Goal: Information Seeking & Learning: Learn about a topic

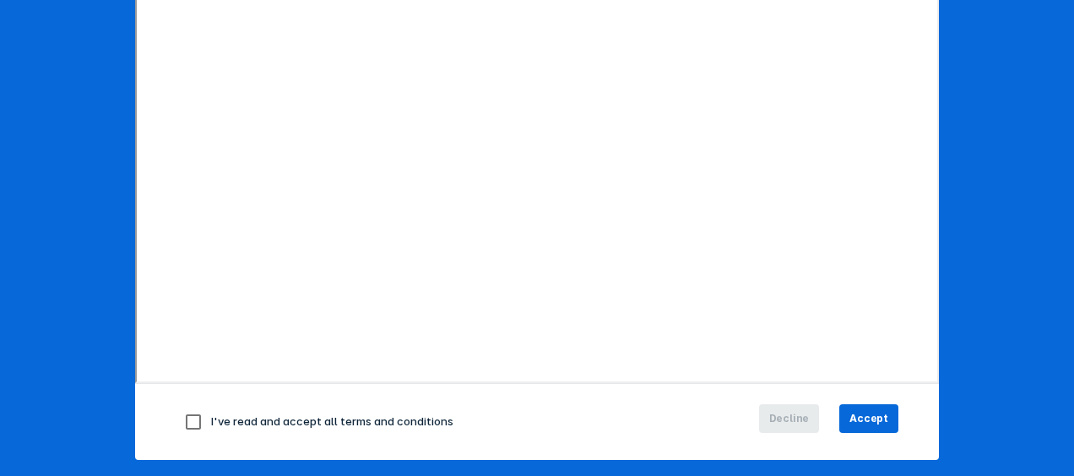
scroll to position [326, 0]
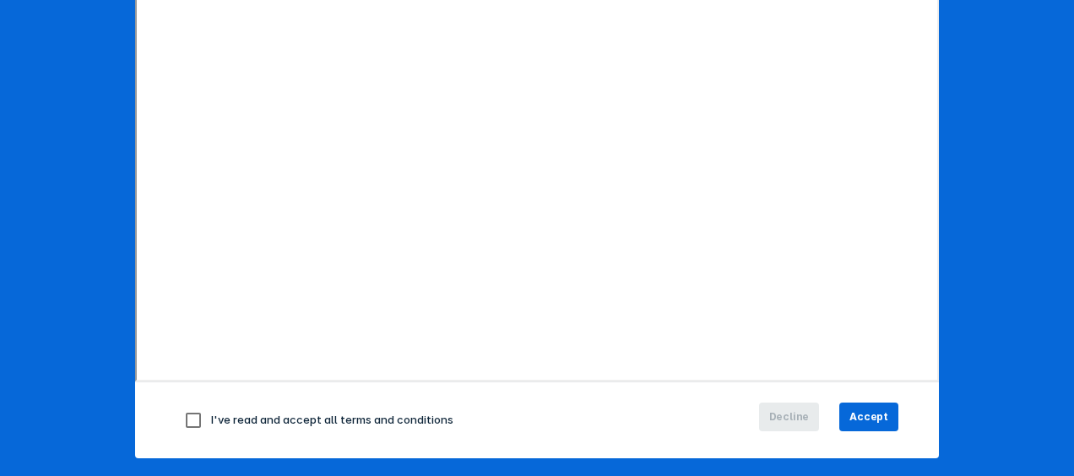
click at [187, 419] on input "checkbox" at bounding box center [193, 420] width 35 height 35
checkbox input "true"
click at [858, 410] on span "Accept" at bounding box center [868, 416] width 39 height 15
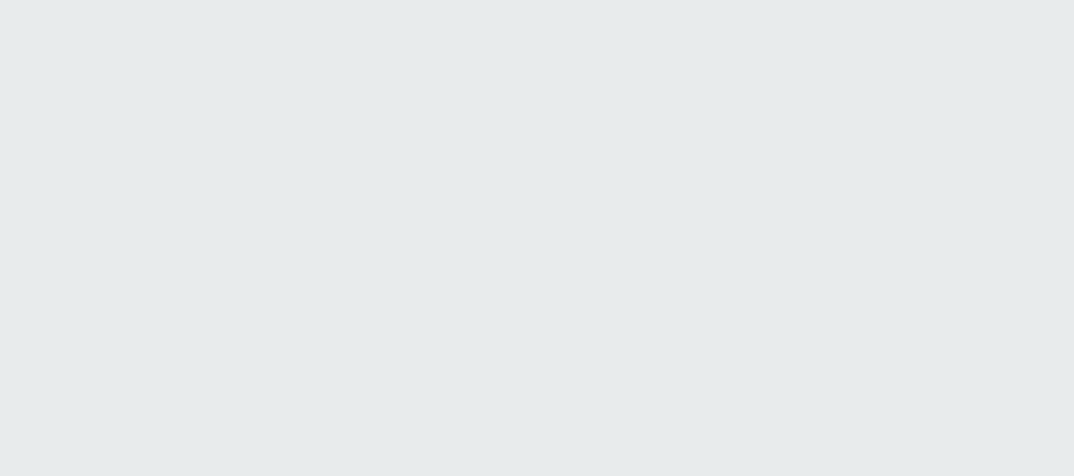
click at [877, 0] on html "Printing this webpage has been disabled. This tool is intended for internal pla…" at bounding box center [537, 0] width 1074 height 0
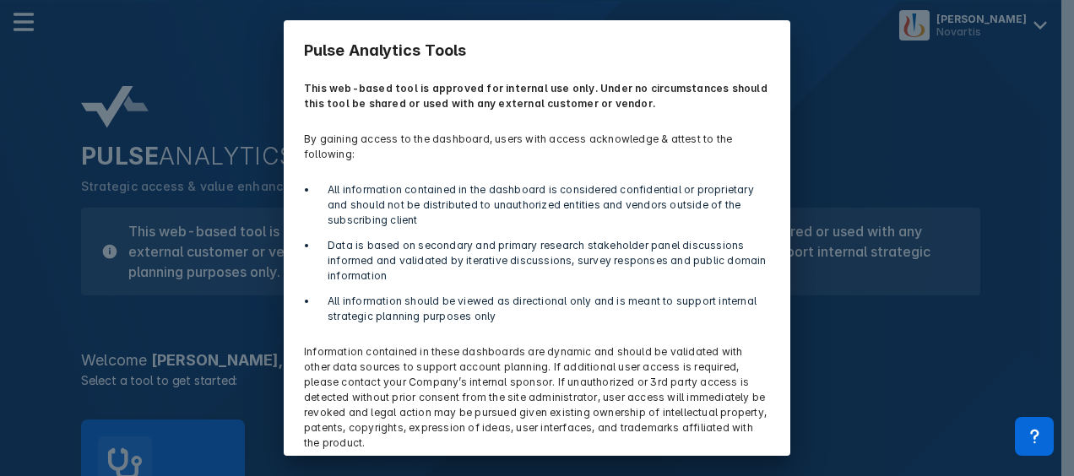
scroll to position [64, 0]
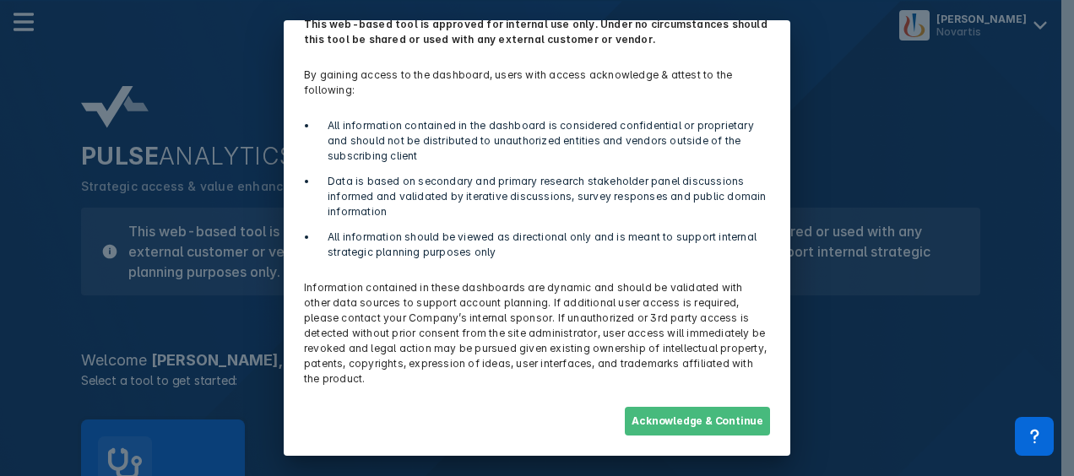
click at [689, 419] on button "Acknowledge & Continue" at bounding box center [697, 421] width 145 height 29
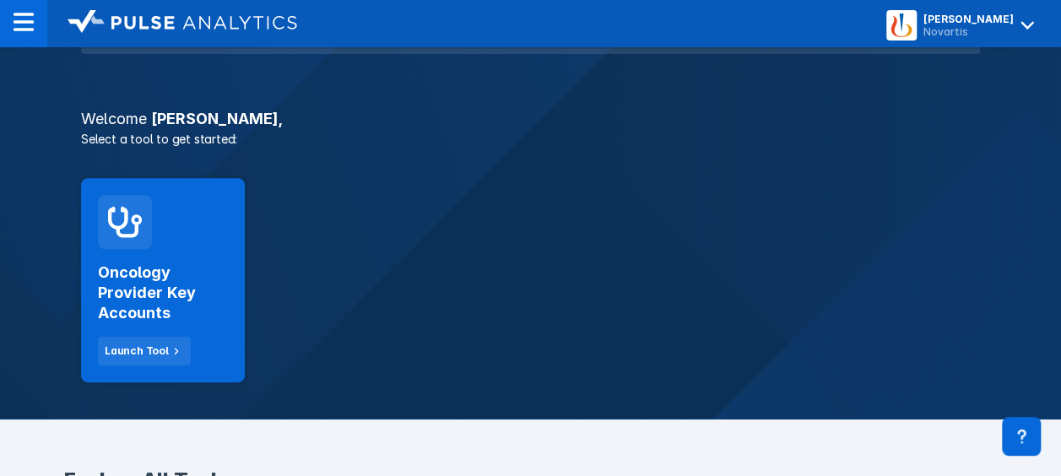
scroll to position [238, 0]
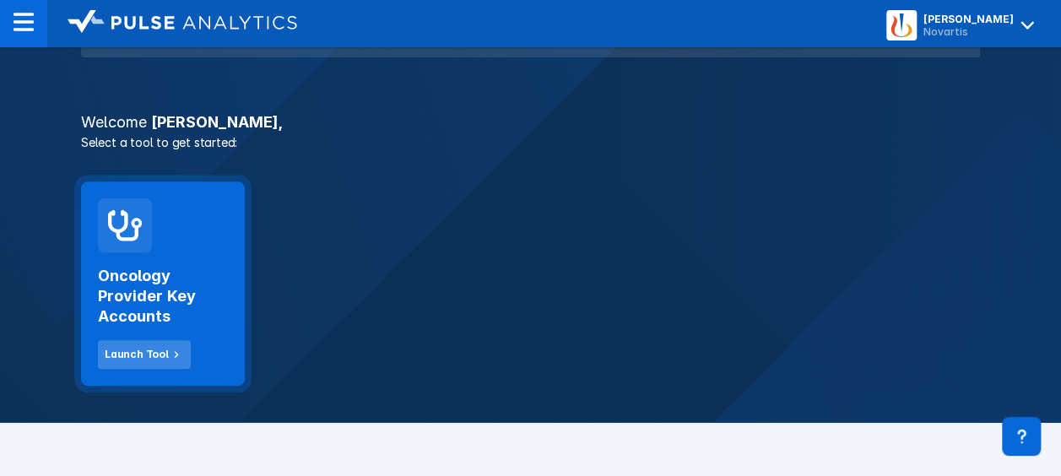
click at [152, 344] on button "Launch Tool" at bounding box center [144, 354] width 93 height 29
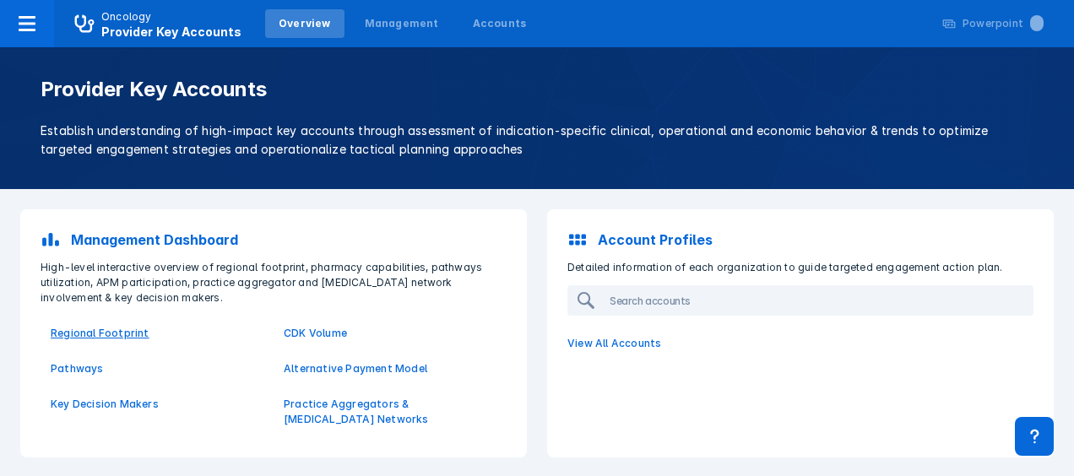
click at [100, 338] on p "Regional Footprint" at bounding box center [157, 333] width 213 height 15
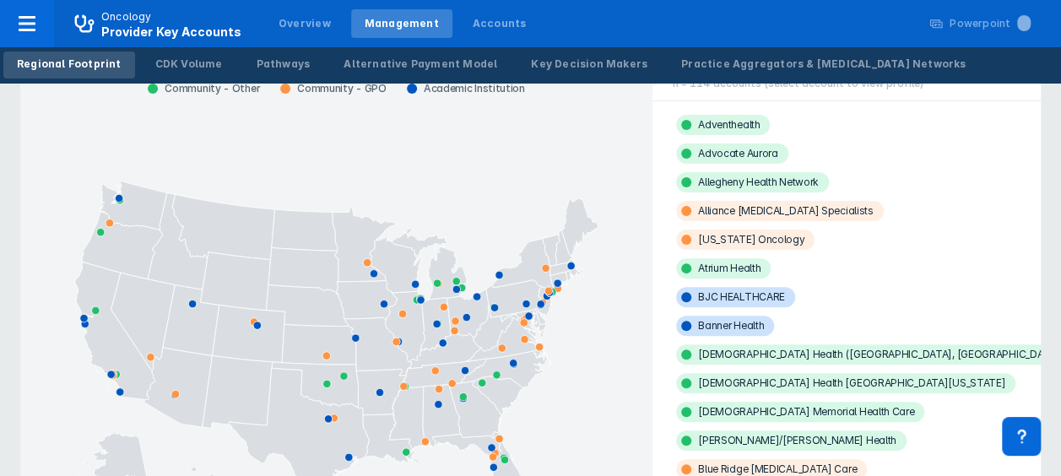
scroll to position [142, 0]
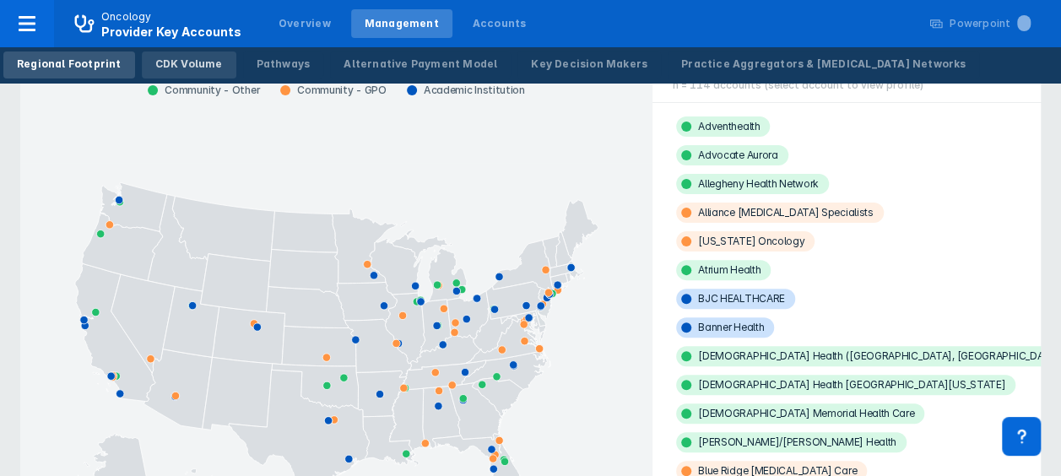
click at [174, 68] on div "CDK Volume" at bounding box center [189, 64] width 68 height 15
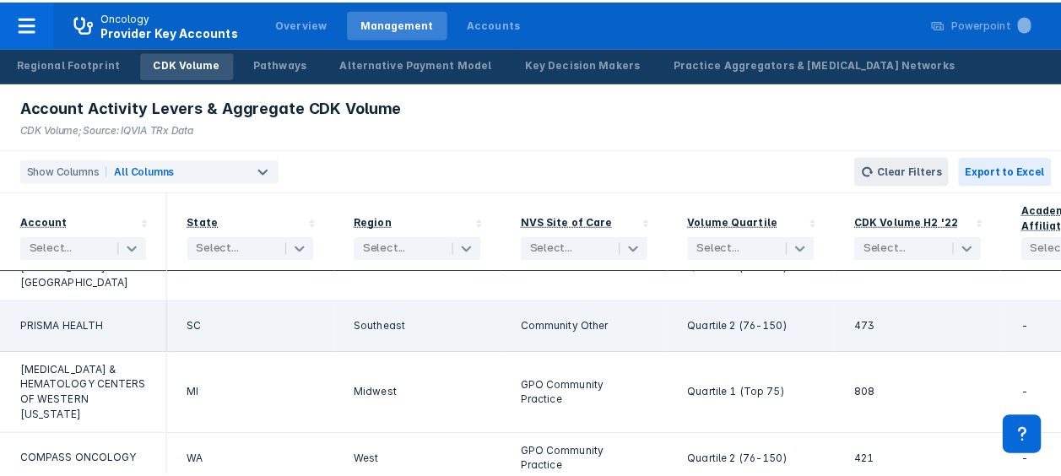
scroll to position [1631, 0]
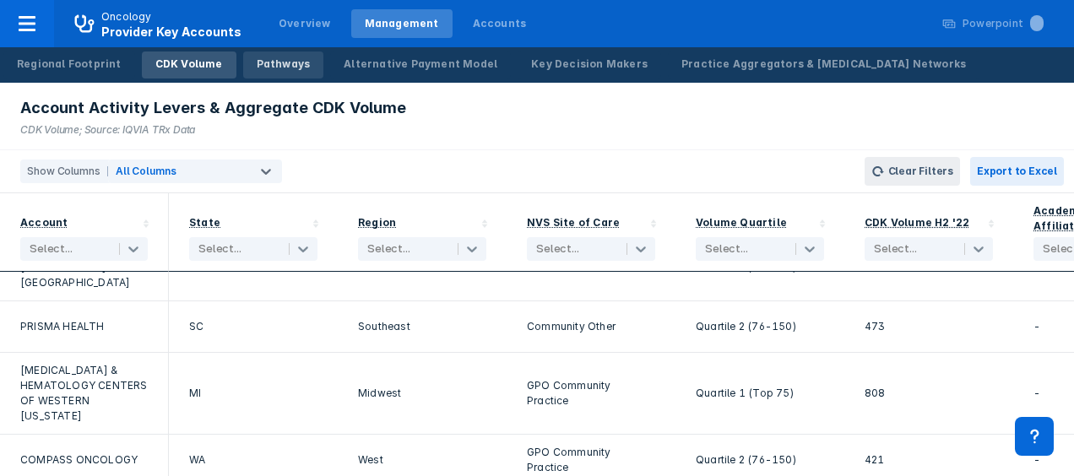
click at [263, 71] on div "Pathways" at bounding box center [284, 64] width 54 height 15
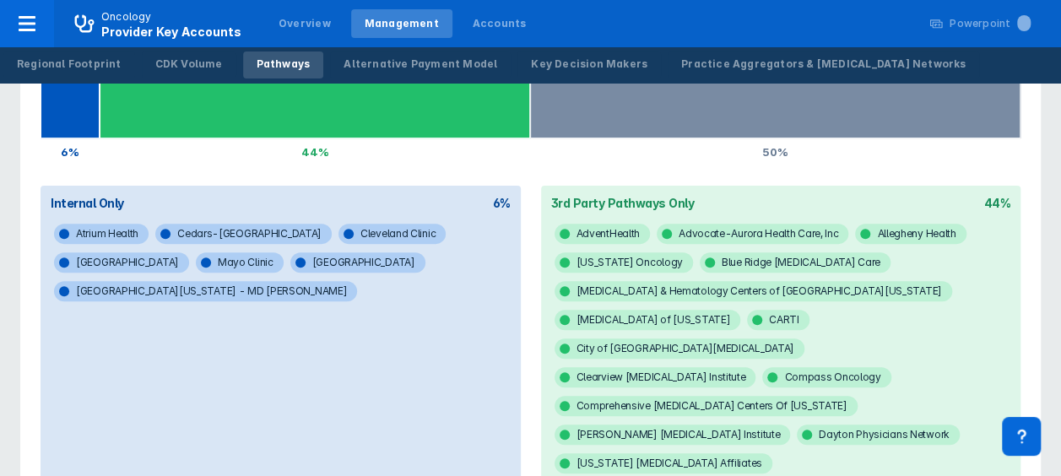
scroll to position [195, 0]
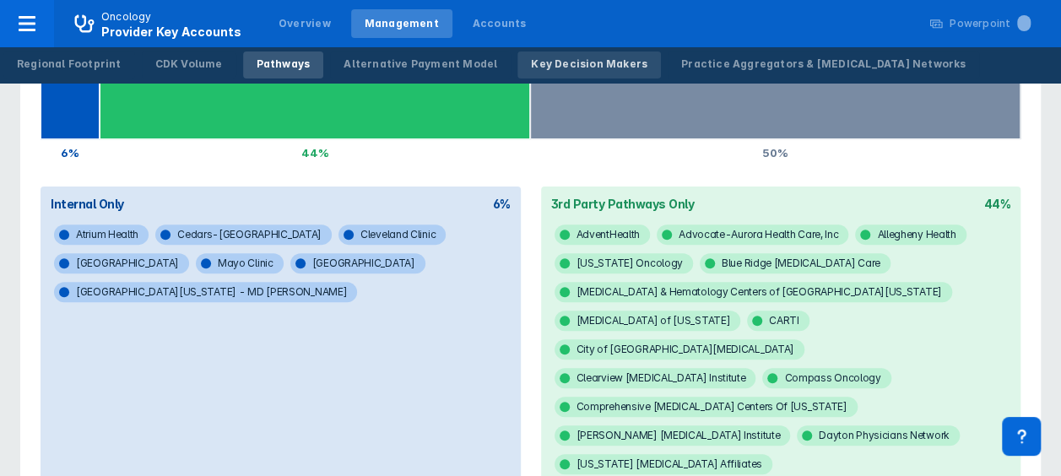
click at [542, 67] on div "Key Decision Makers" at bounding box center [589, 64] width 117 height 15
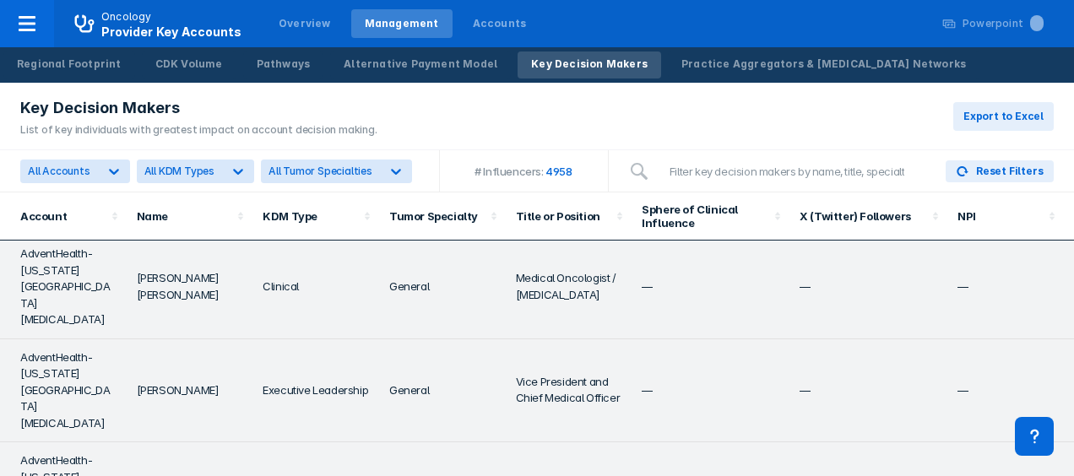
scroll to position [420, 0]
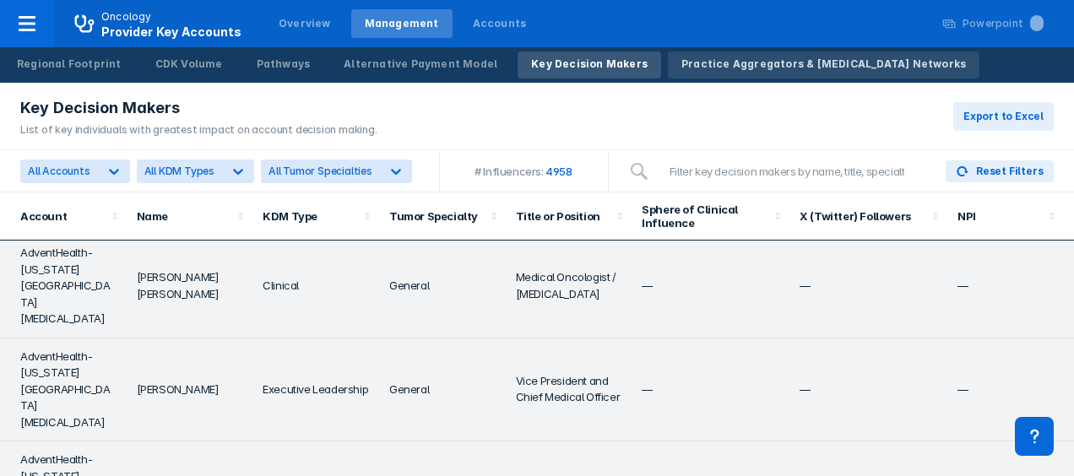
click at [734, 62] on div "Practice Aggregators & Cancer Networks" at bounding box center [823, 64] width 285 height 15
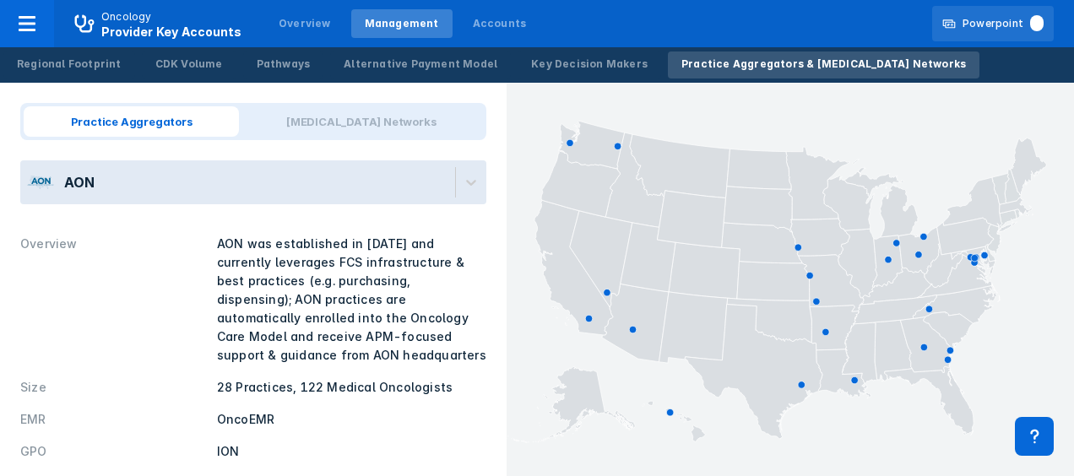
click at [977, 29] on div "Powerpoint" at bounding box center [1002, 23] width 81 height 15
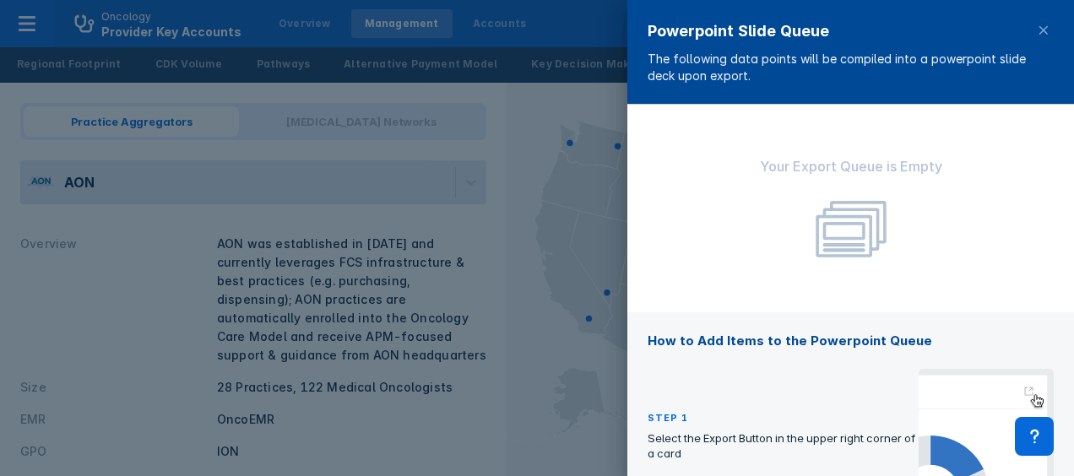
click at [571, 41] on div at bounding box center [537, 238] width 1074 height 476
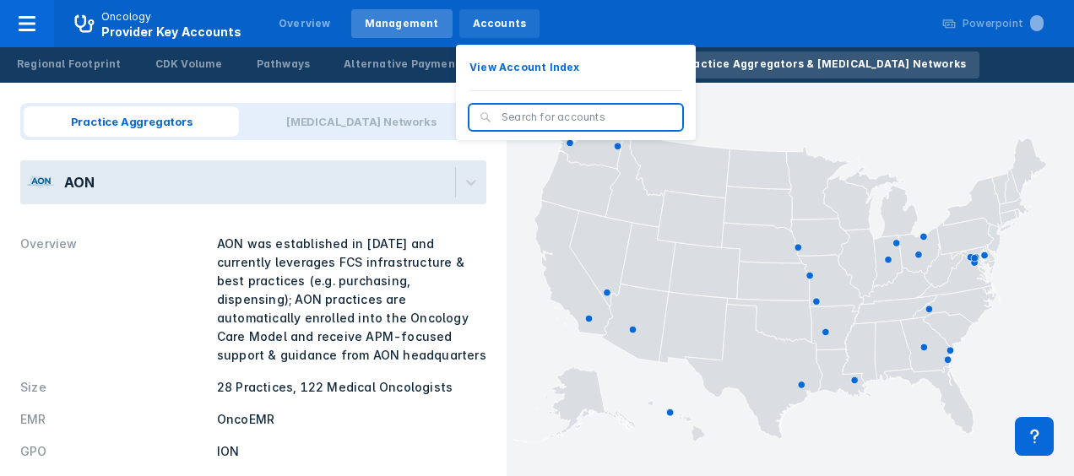
click at [473, 24] on div "Accounts" at bounding box center [500, 23] width 54 height 15
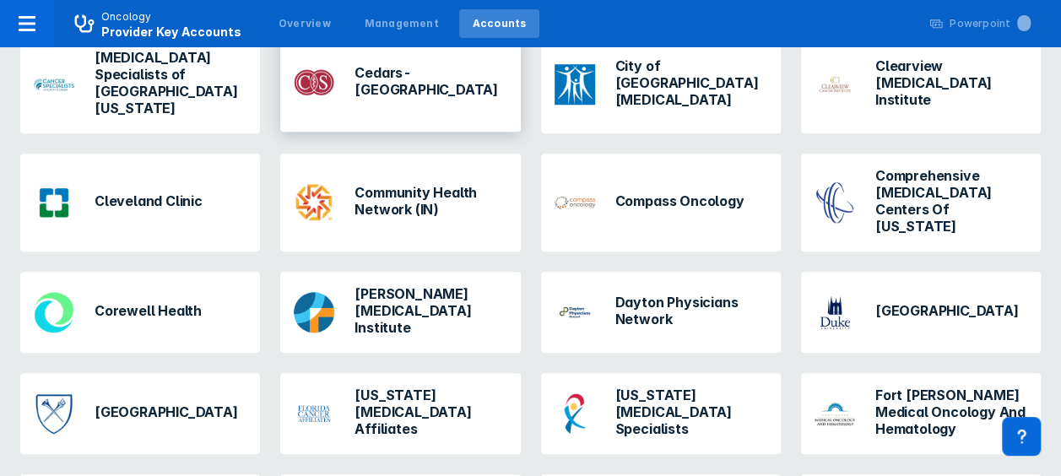
scroll to position [664, 0]
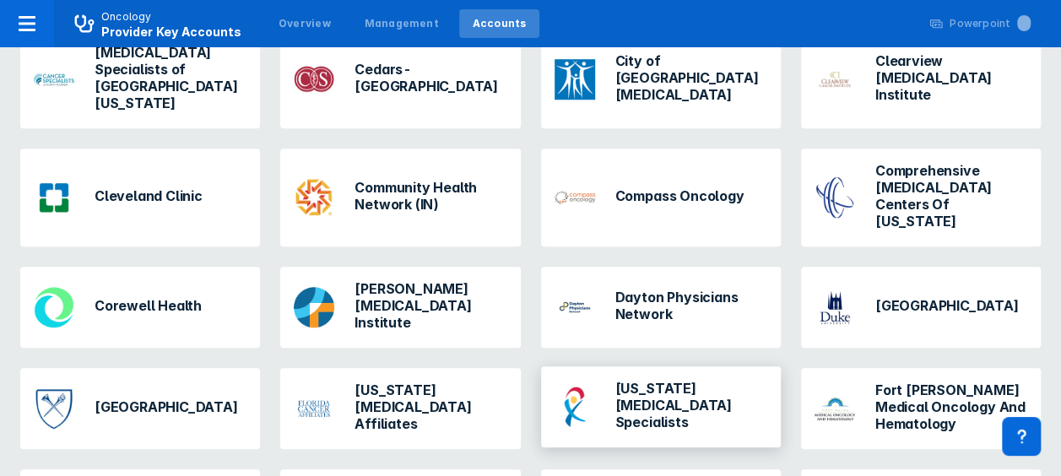
click at [630, 380] on h3 "Florida Cancer Specialists" at bounding box center [691, 405] width 152 height 51
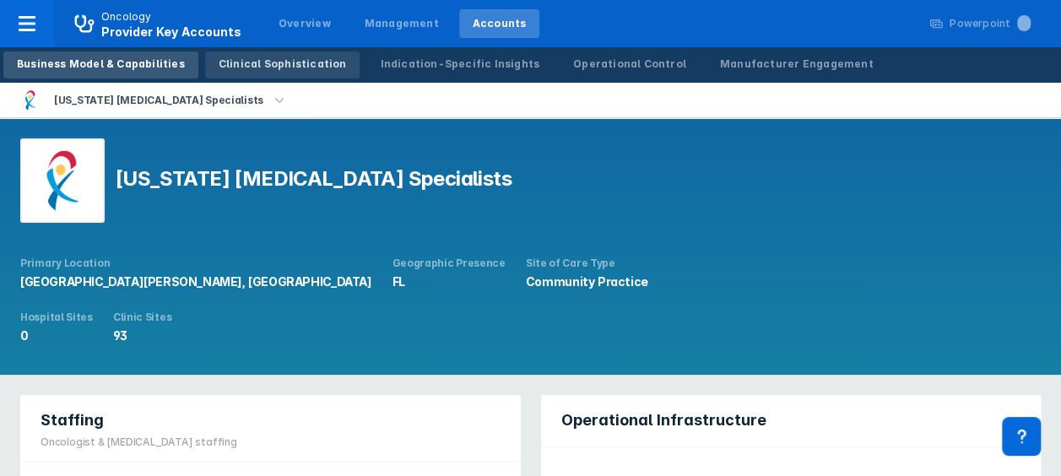
click at [274, 69] on div "Clinical Sophistication" at bounding box center [283, 64] width 128 height 15
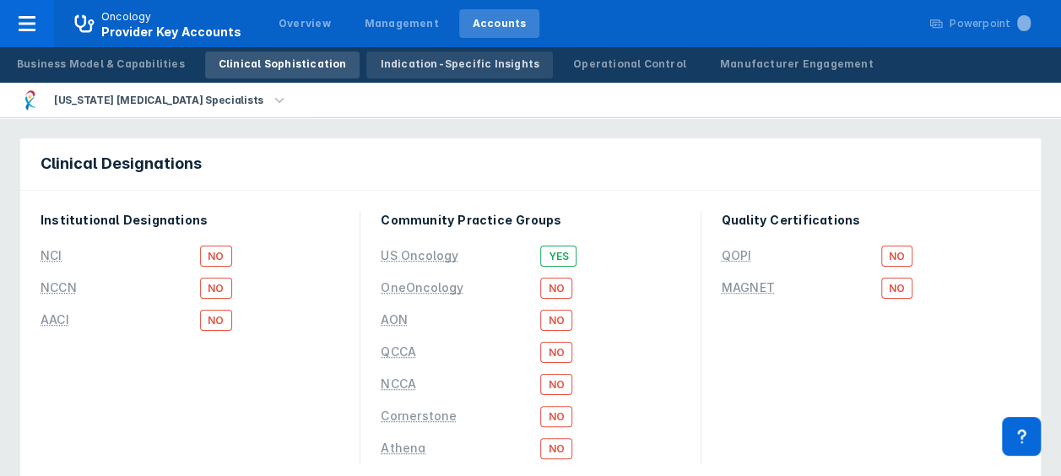
click at [407, 68] on div "Indication-Specific Insights" at bounding box center [460, 64] width 160 height 15
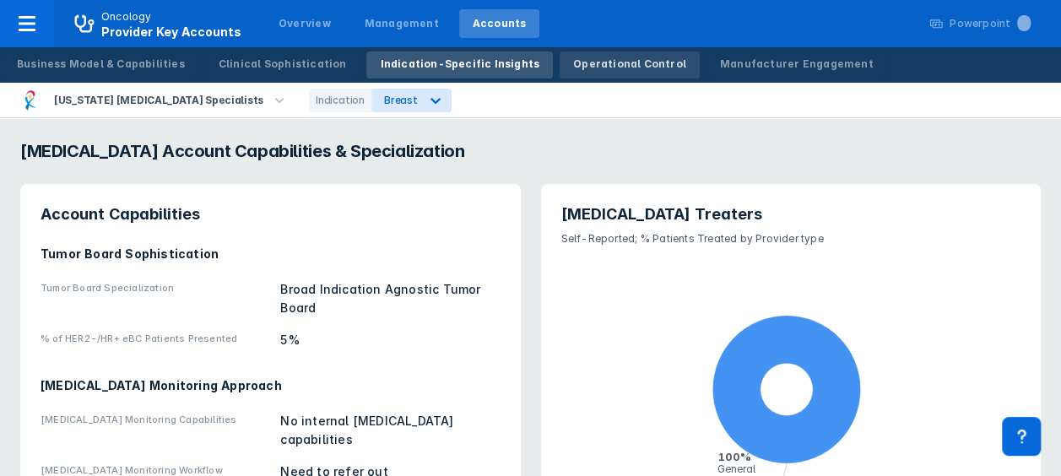
click at [584, 68] on div "Operational Control" at bounding box center [629, 64] width 113 height 15
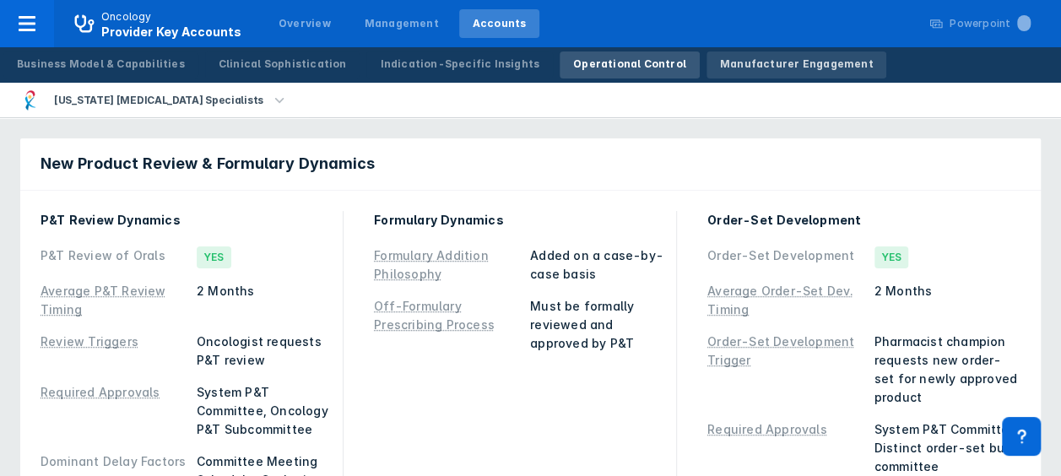
click at [725, 71] on div "Manufacturer Engagement" at bounding box center [797, 64] width 154 height 15
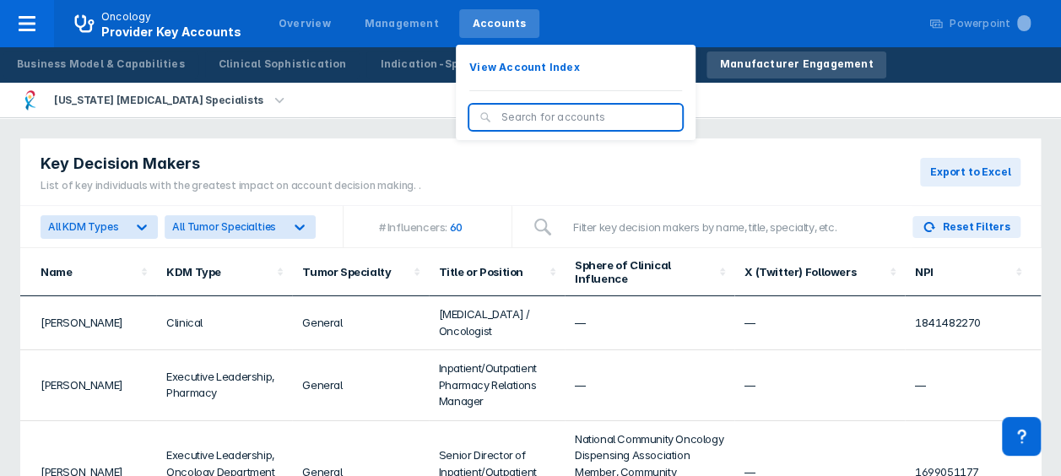
click at [482, 23] on div "Accounts" at bounding box center [500, 23] width 54 height 15
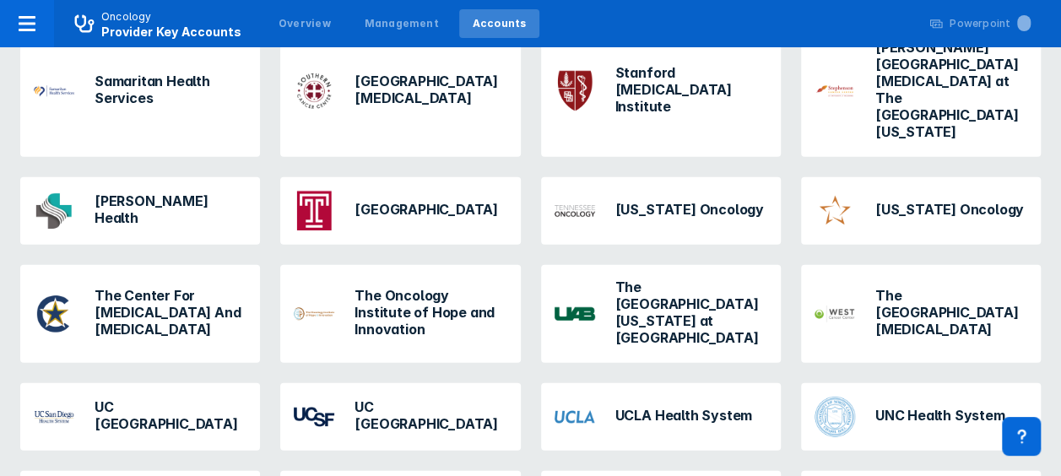
scroll to position [2322, 0]
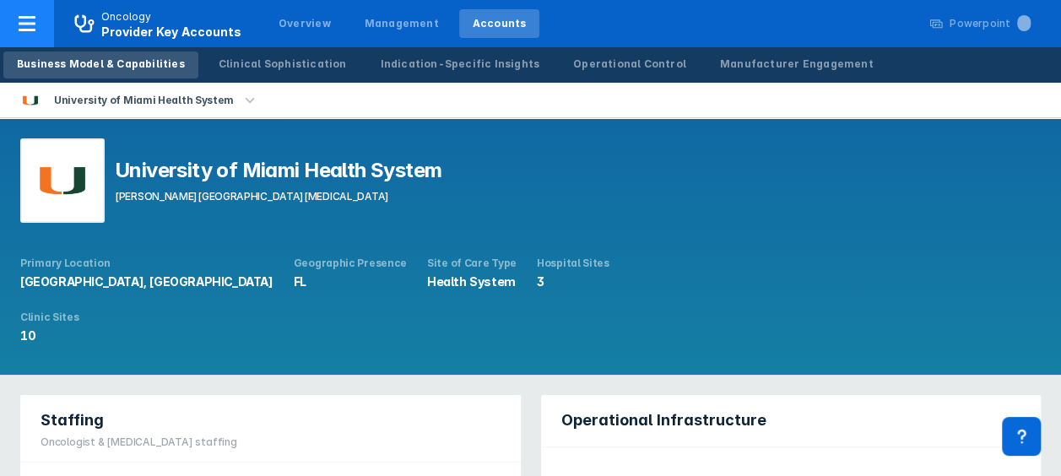
click at [30, 30] on icon at bounding box center [27, 23] width 17 height 15
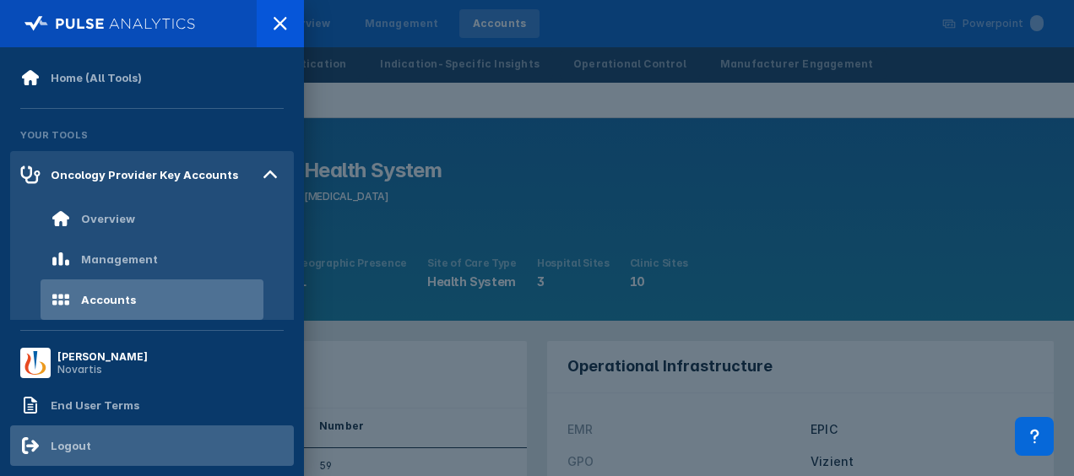
click at [59, 434] on div "Logout" at bounding box center [152, 445] width 284 height 41
